Goal: Task Accomplishment & Management: Use online tool/utility

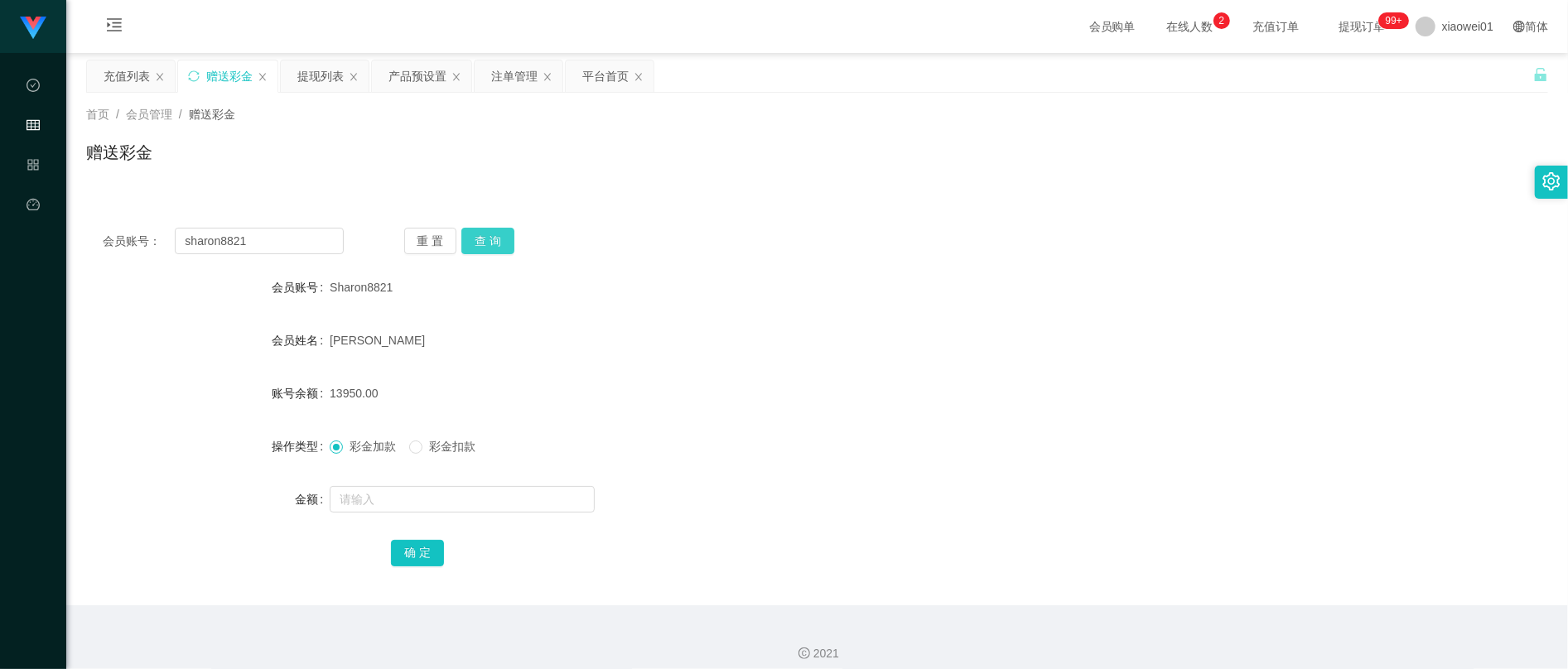
click at [498, 249] on button "查 询" at bounding box center [487, 241] width 53 height 27
click at [498, 247] on div "重 置 查 询" at bounding box center [525, 241] width 241 height 27
click at [521, 87] on div "注单管理" at bounding box center [514, 76] width 46 height 32
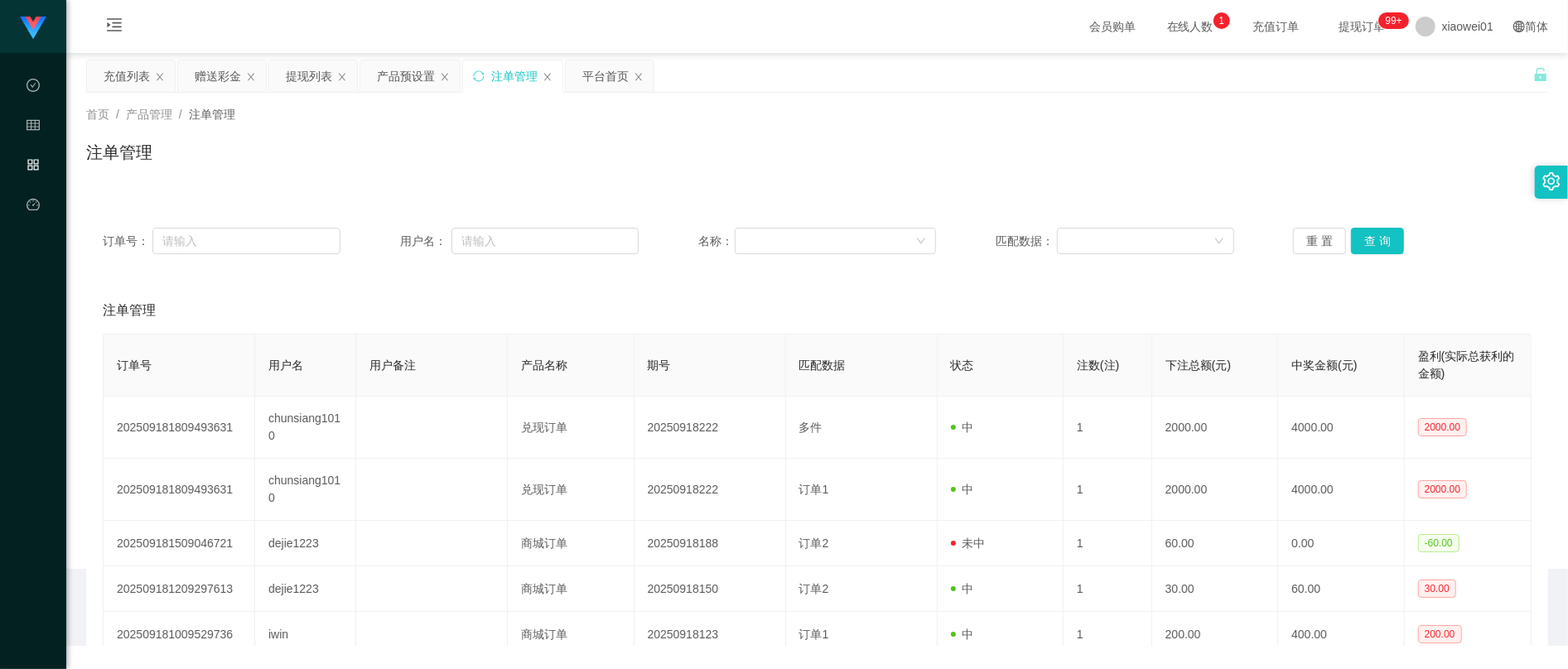
drag, startPoint x: 395, startPoint y: 106, endPoint x: 403, endPoint y: 101, distance: 9.4
click at [396, 104] on div "首页 / 产品管理 / 注单管理 / 注单管理" at bounding box center [817, 142] width 1502 height 99
click at [415, 86] on div "产品预设置" at bounding box center [406, 76] width 58 height 32
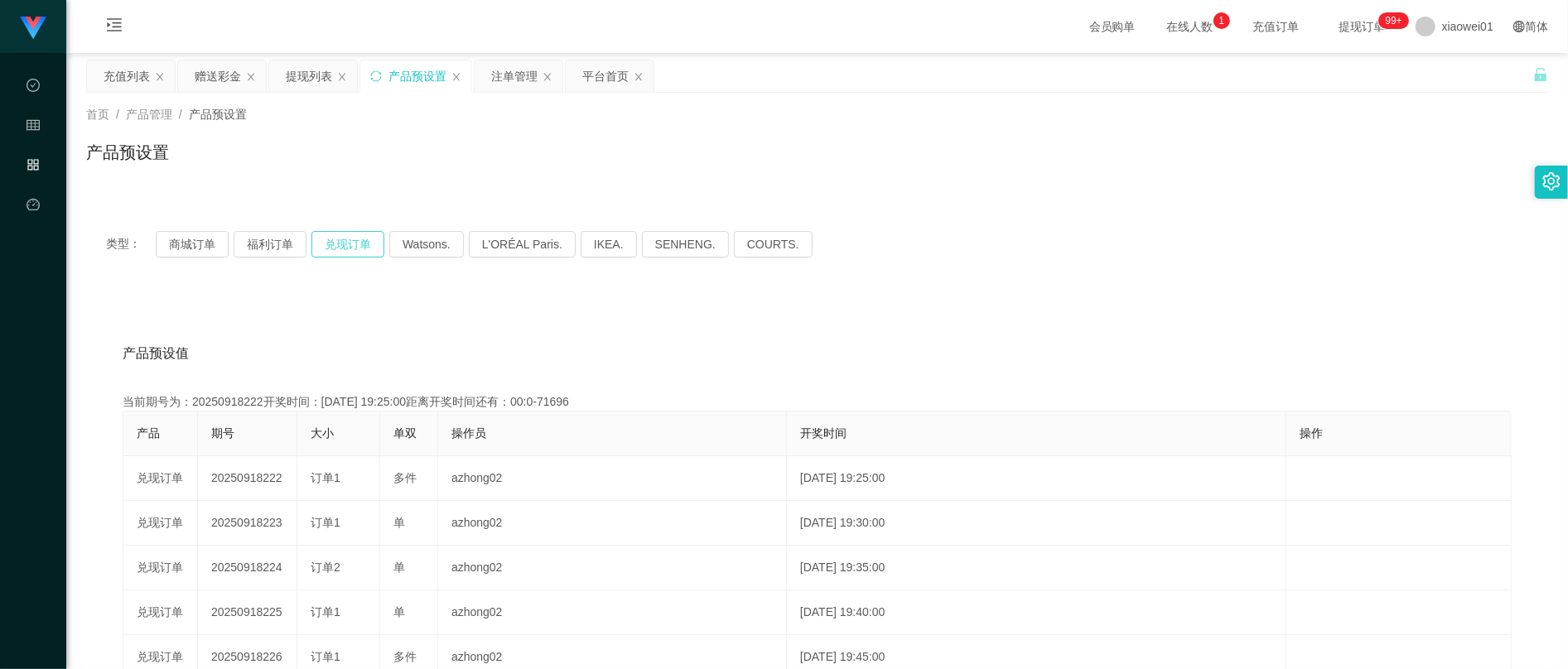
click at [333, 236] on button "兑现订单" at bounding box center [347, 244] width 73 height 27
click at [372, 247] on button "兑现订单" at bounding box center [347, 244] width 73 height 27
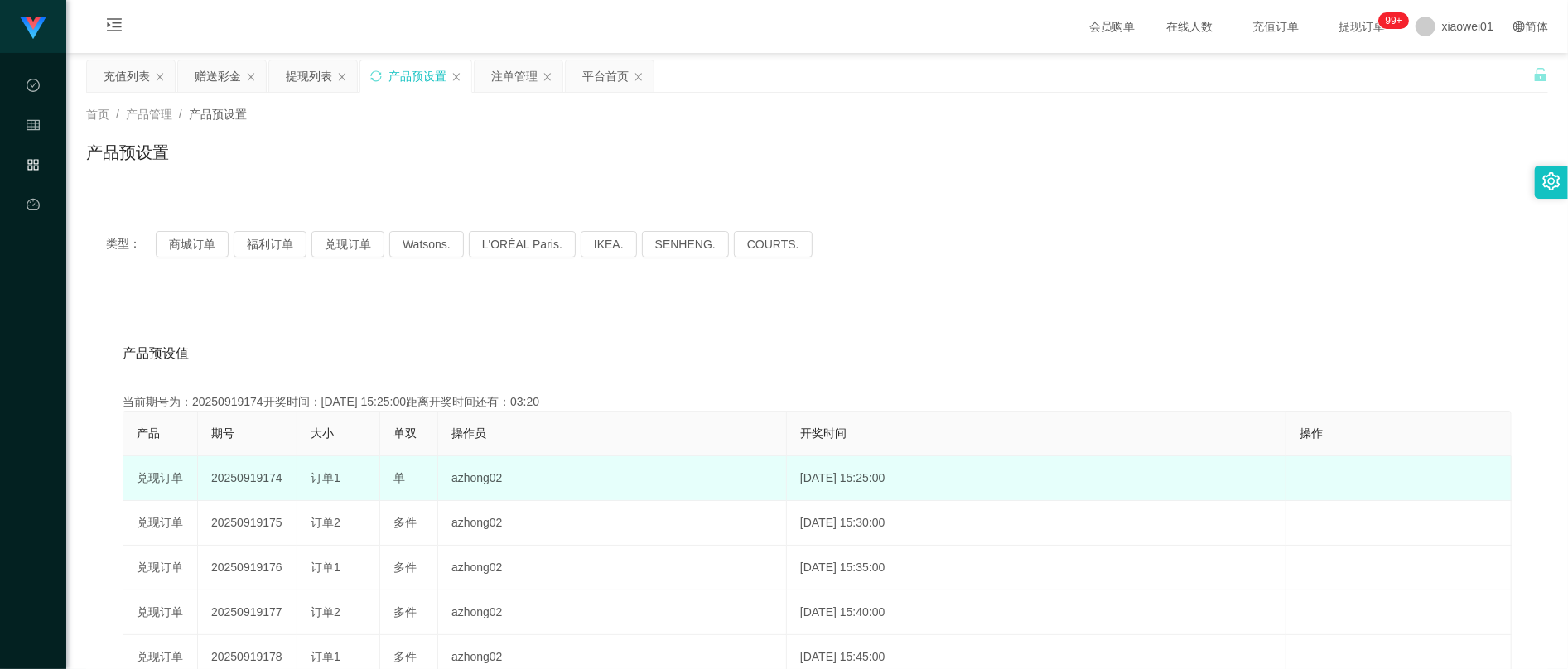
click at [245, 474] on td "20250919174" at bounding box center [248, 479] width 100 height 45
copy td "9"
click at [243, 481] on td "20250919174" at bounding box center [248, 479] width 100 height 45
click at [243, 480] on td "20250919174" at bounding box center [248, 479] width 100 height 45
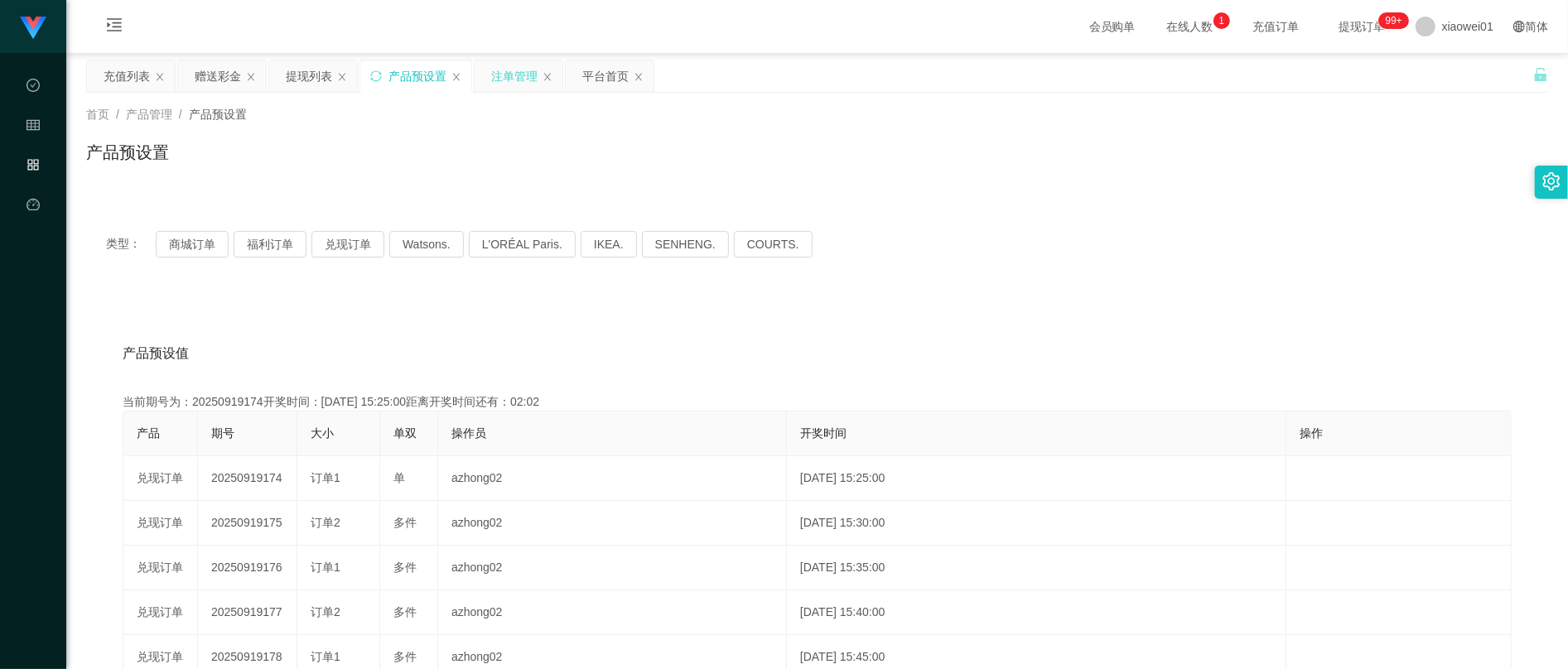
click at [485, 74] on div "注单管理" at bounding box center [519, 76] width 88 height 32
click at [508, 74] on div "注单管理" at bounding box center [514, 76] width 46 height 32
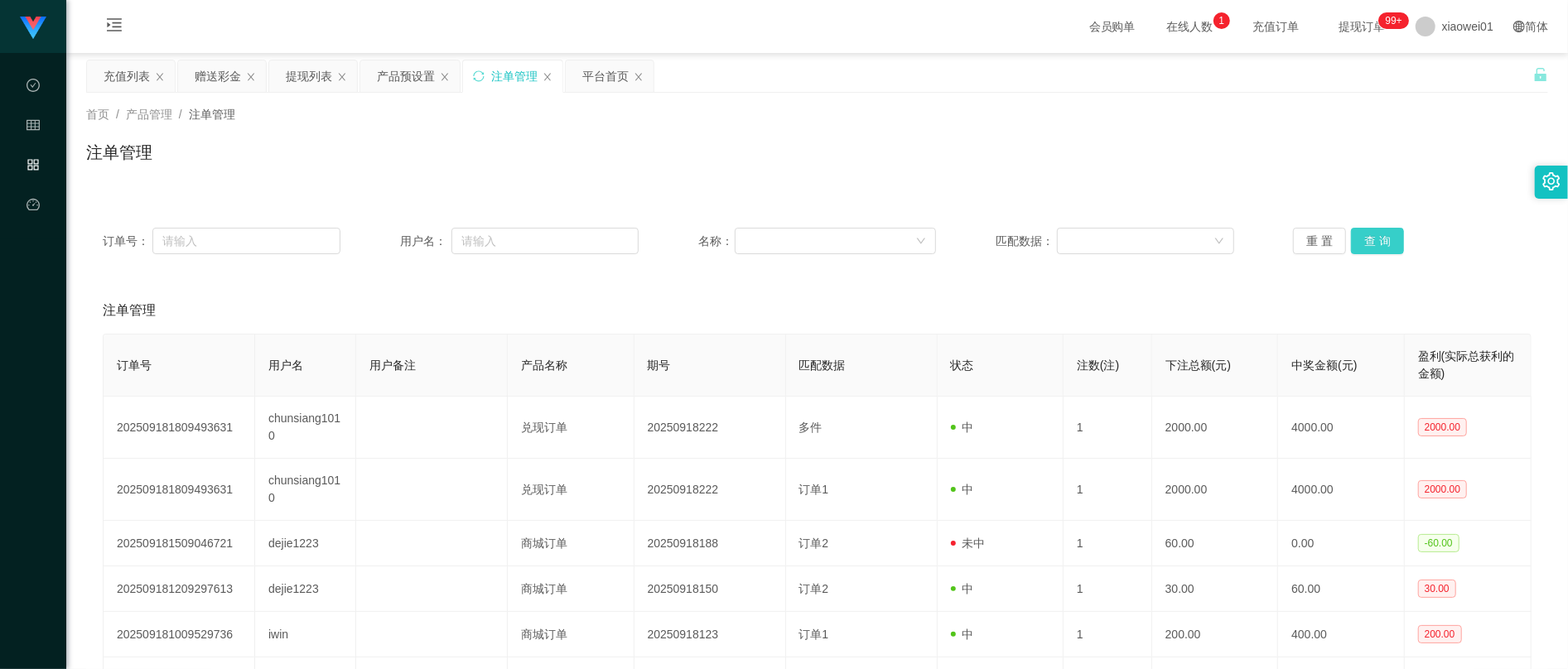
click at [1354, 239] on button "查 询" at bounding box center [1378, 241] width 53 height 27
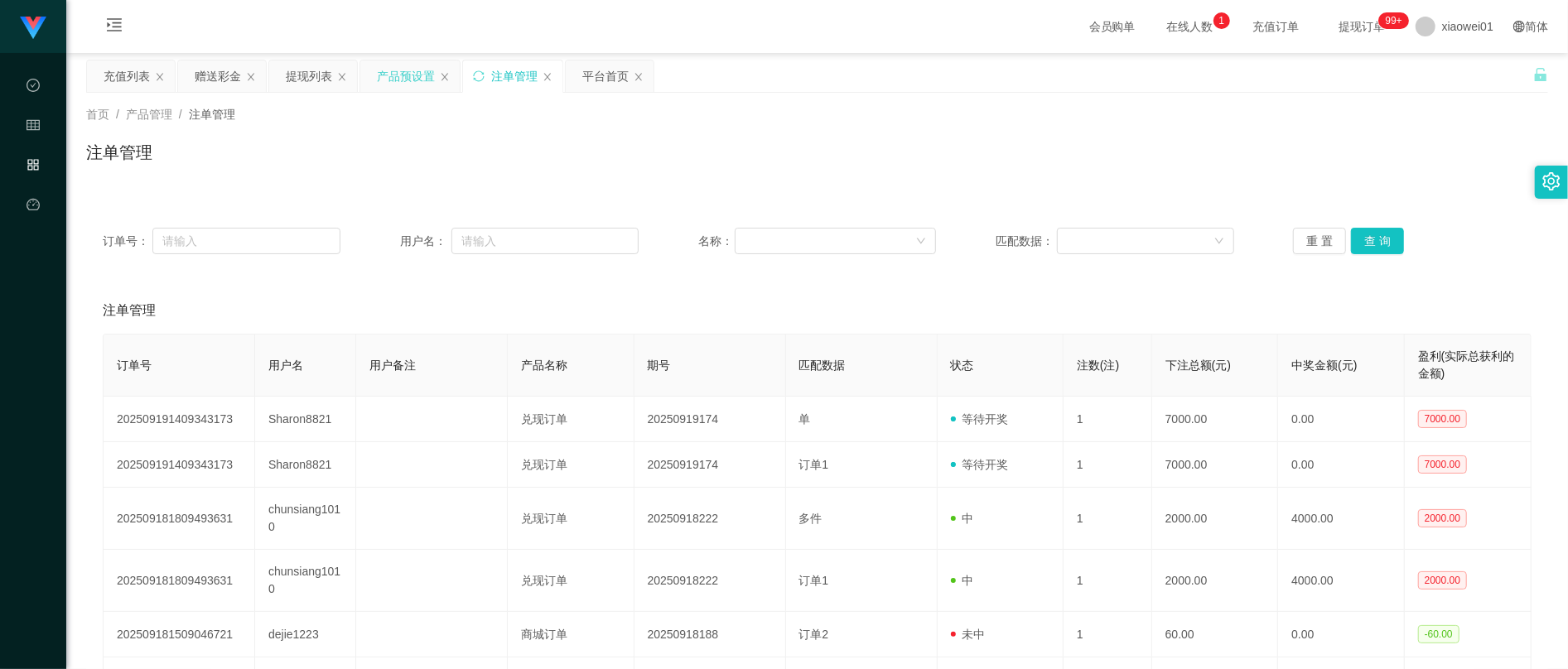
click at [403, 78] on div "产品预设置" at bounding box center [406, 76] width 58 height 32
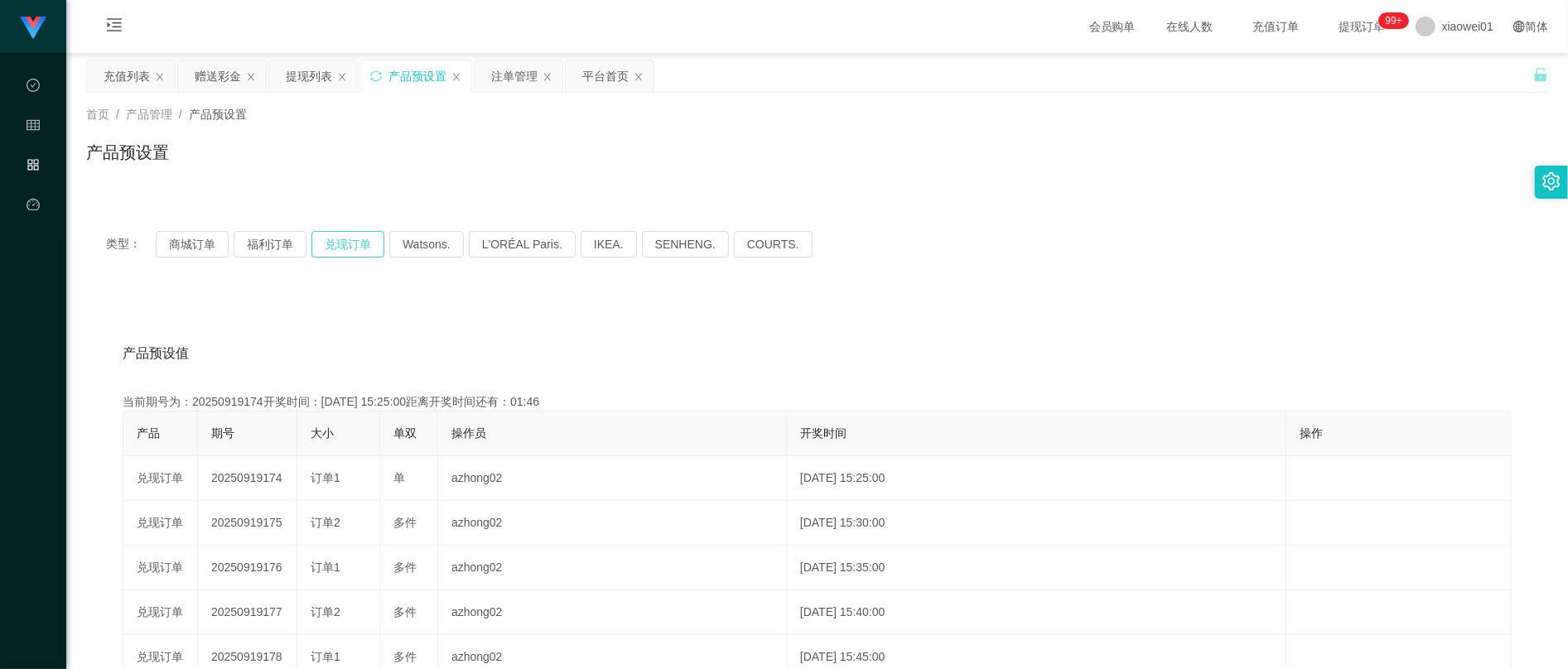
click at [356, 238] on button "兑现订单" at bounding box center [347, 244] width 73 height 27
click at [524, 80] on div "注单管理" at bounding box center [514, 76] width 46 height 32
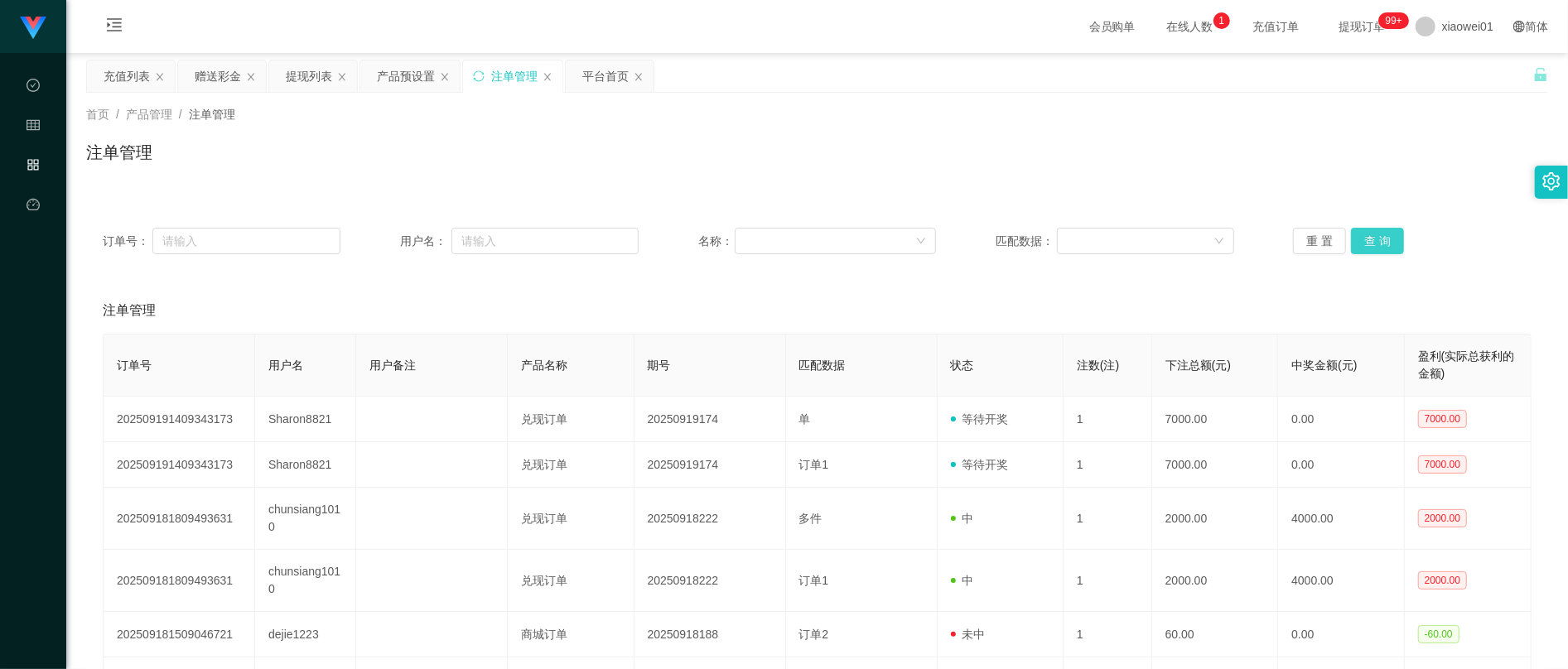
click at [1383, 246] on button "查 询" at bounding box center [1378, 241] width 53 height 27
click at [1386, 245] on button "查 询" at bounding box center [1378, 241] width 53 height 27
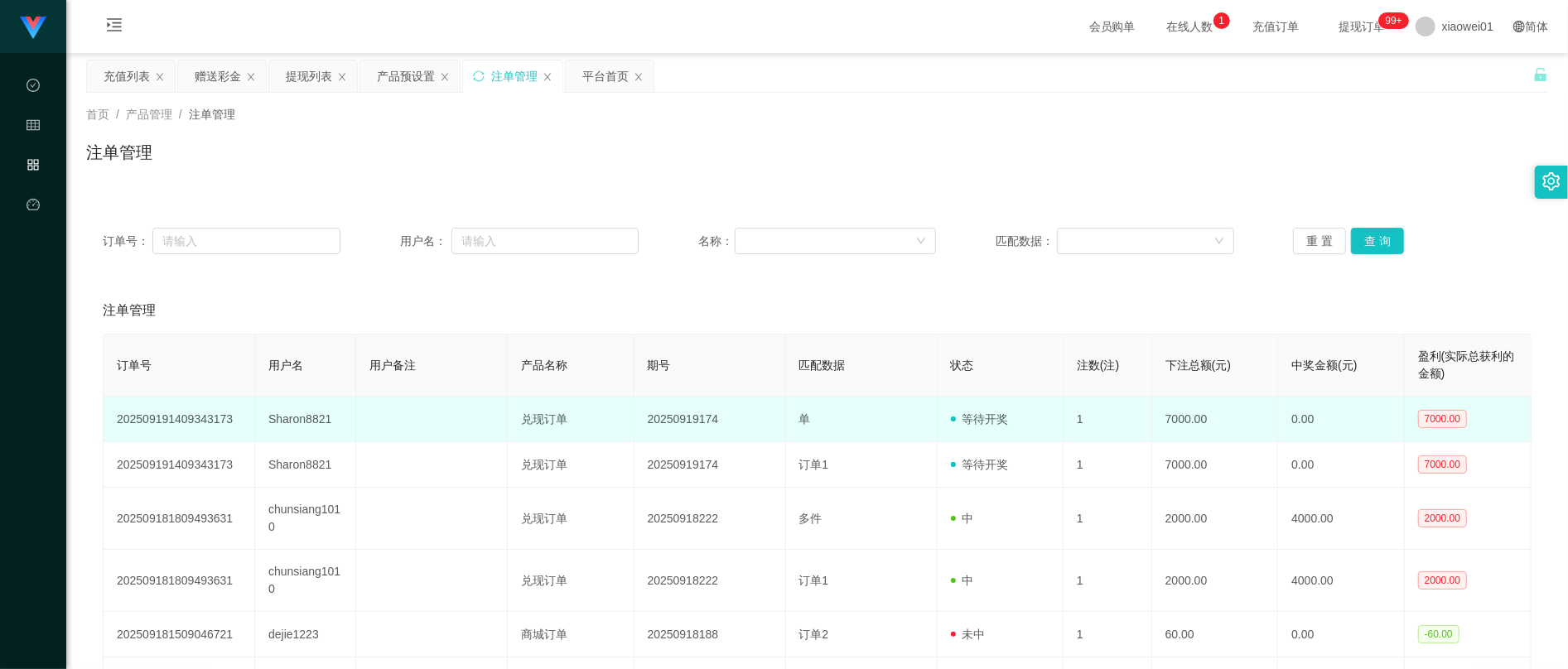
click at [822, 438] on td "单" at bounding box center [862, 420] width 151 height 46
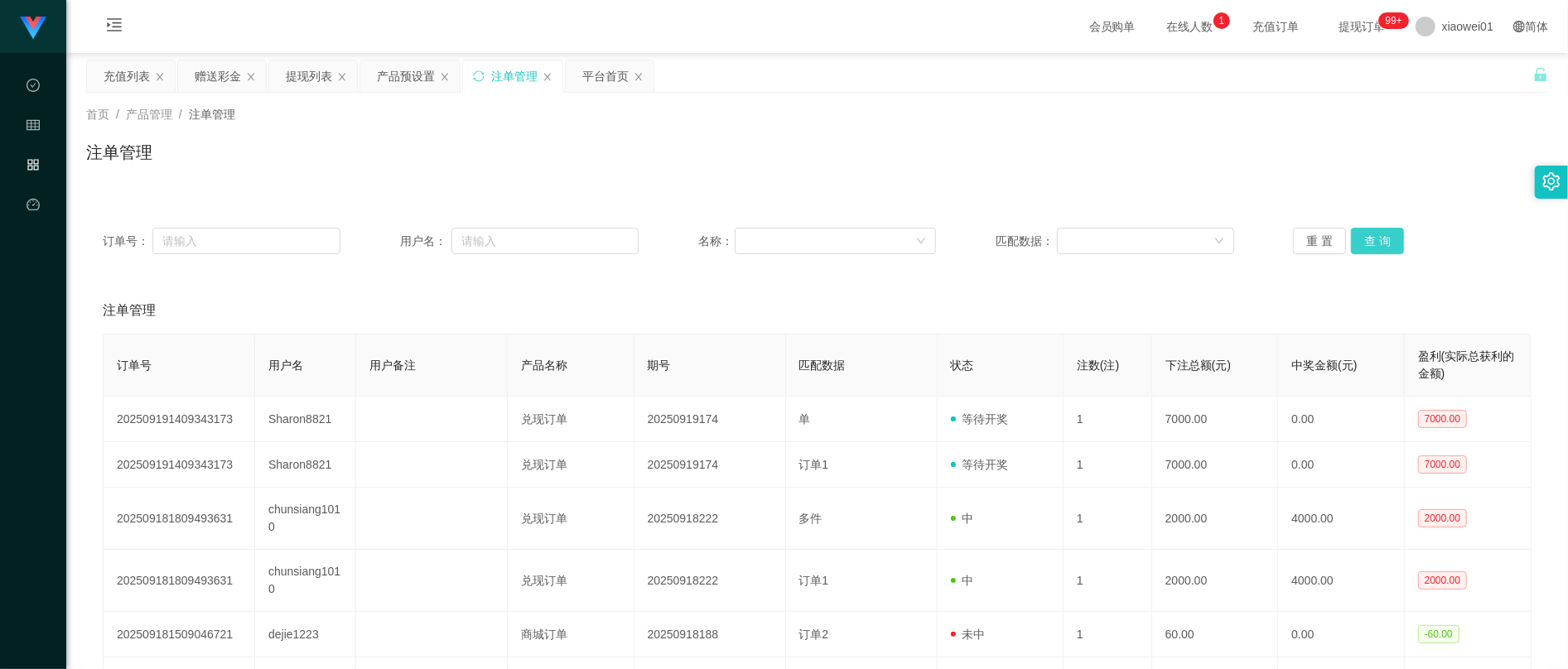
click at [1380, 237] on button "查 询" at bounding box center [1378, 241] width 53 height 27
click at [1382, 237] on button "查 询" at bounding box center [1378, 241] width 53 height 27
click at [308, 78] on div "提现列表" at bounding box center [309, 76] width 46 height 32
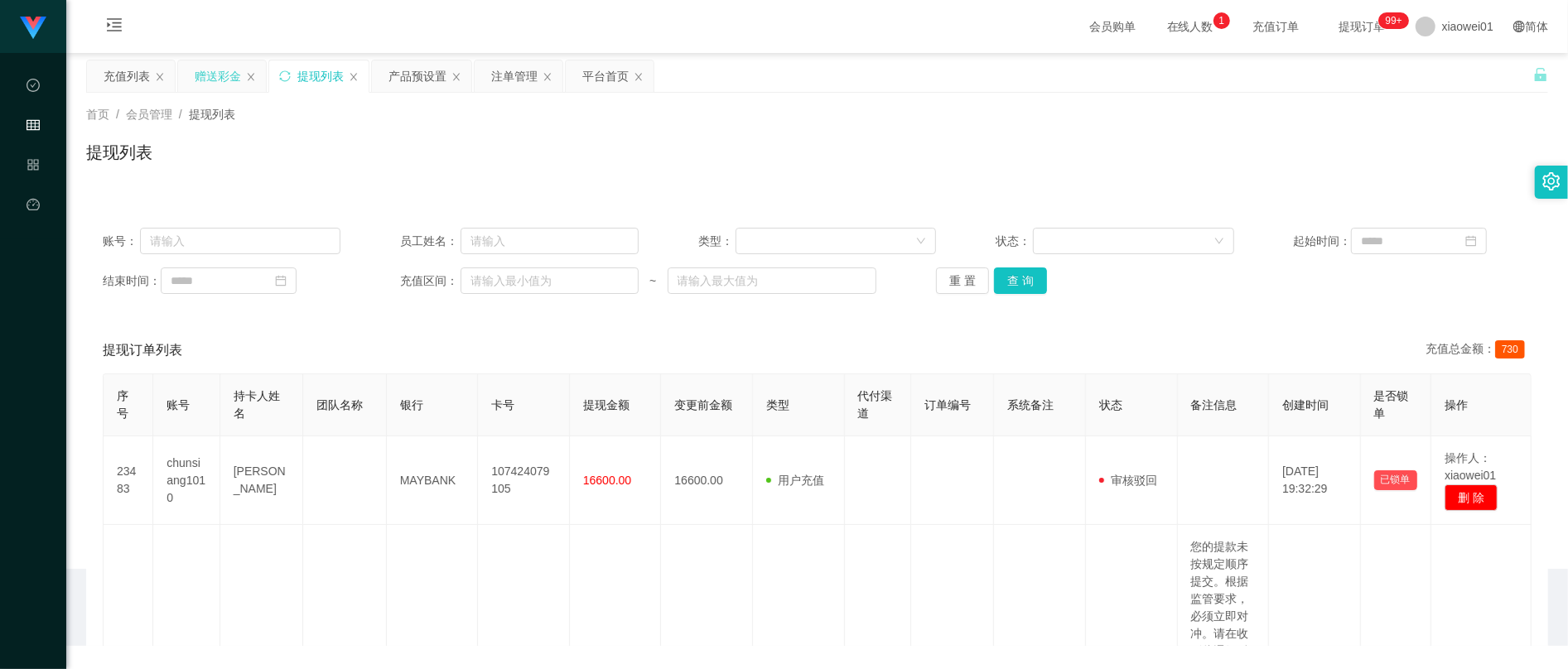
click at [213, 79] on div "赠送彩金" at bounding box center [217, 76] width 46 height 32
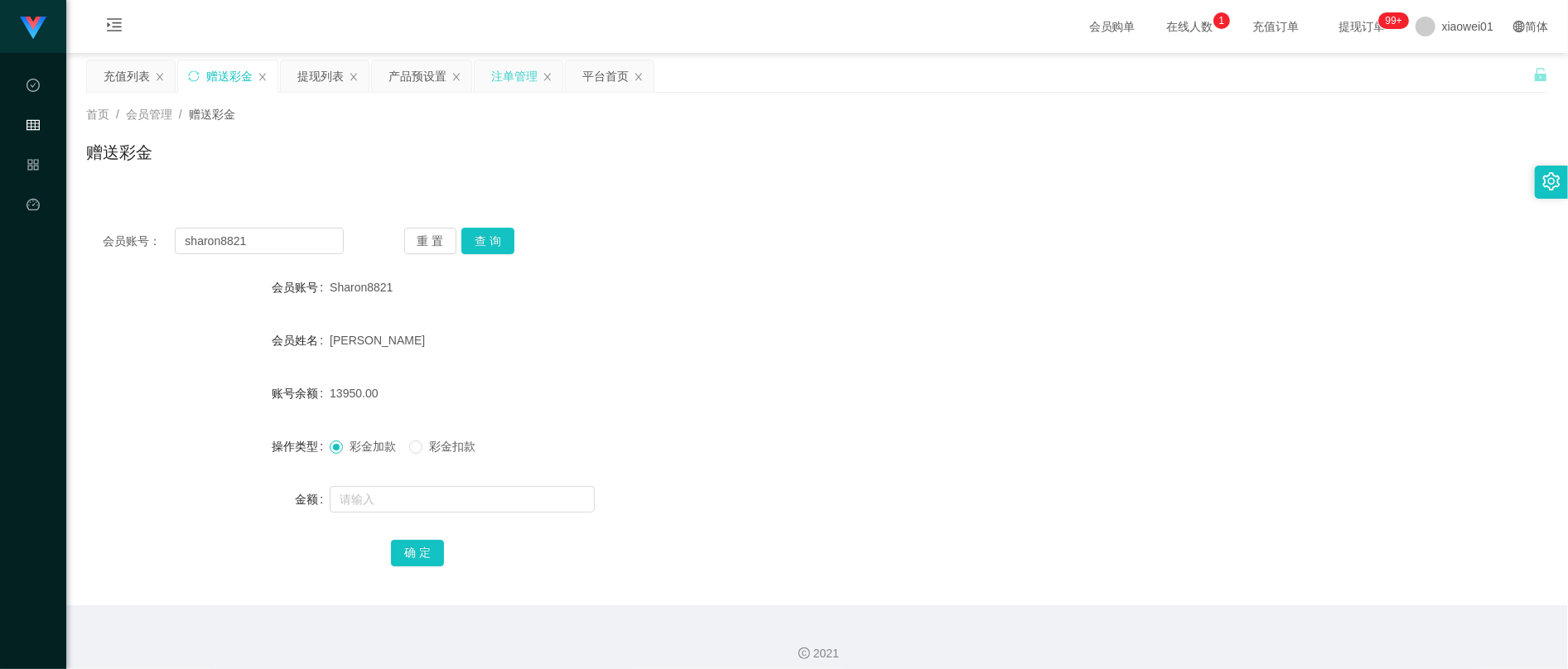
click at [522, 78] on div "注单管理" at bounding box center [514, 76] width 46 height 32
